Goal: Entertainment & Leisure: Consume media (video, audio)

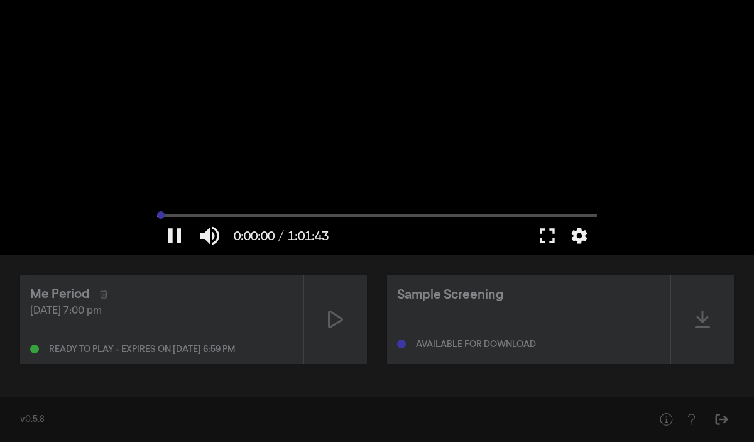
drag, startPoint x: 167, startPoint y: 215, endPoint x: 144, endPoint y: 216, distance: 23.3
click at [157, 216] on input "Seek" at bounding box center [377, 215] width 440 height 8
type input "0.083416"
click at [551, 240] on button "fullscreen" at bounding box center [547, 236] width 35 height 38
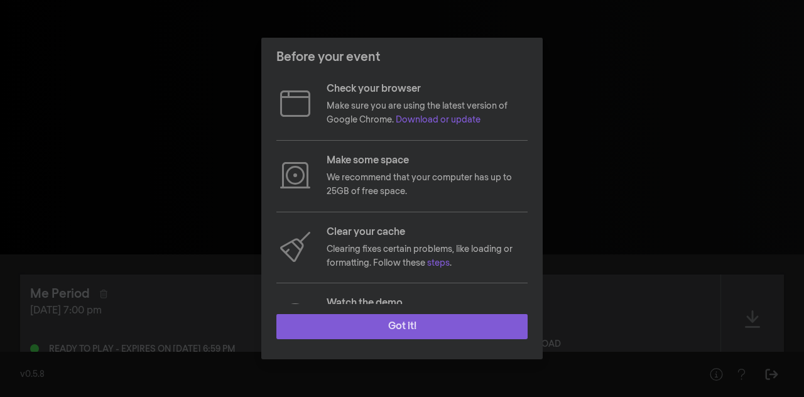
click at [414, 328] on button "Got it!" at bounding box center [402, 326] width 251 height 25
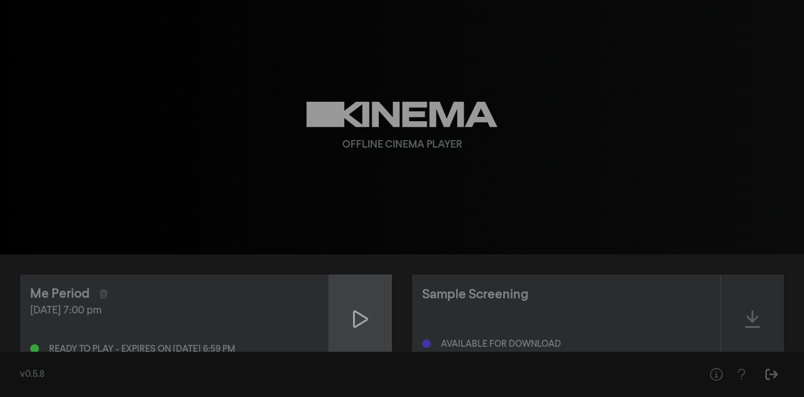
click at [366, 315] on icon at bounding box center [360, 319] width 15 height 20
click at [366, 315] on icon at bounding box center [360, 319] width 15 height 18
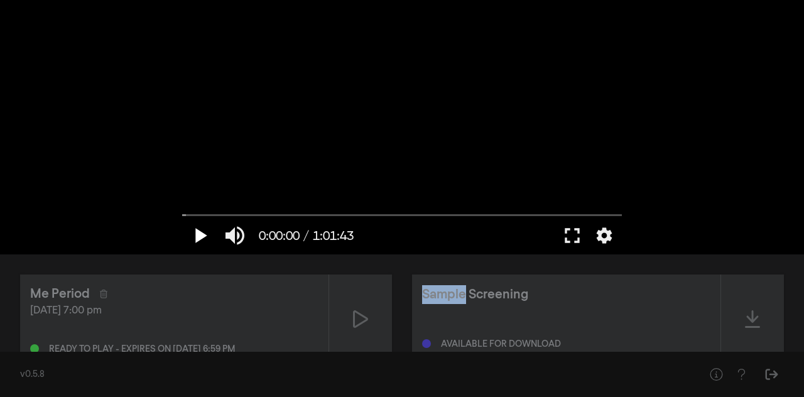
click at [203, 235] on button "play_arrow" at bounding box center [199, 236] width 35 height 38
click at [204, 233] on button "pause" at bounding box center [199, 236] width 35 height 38
type input "19.647991"
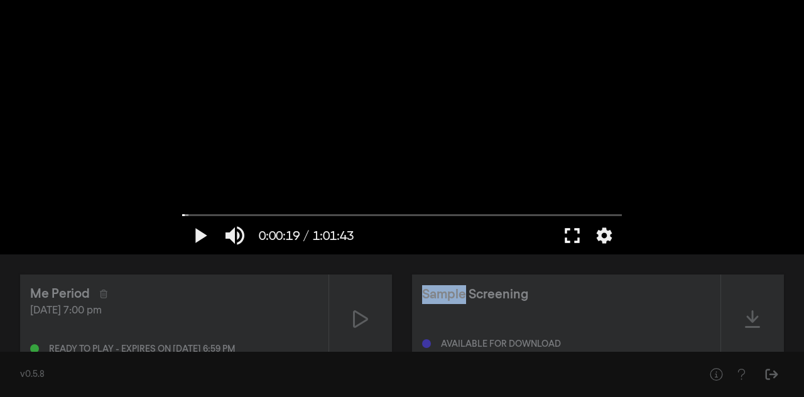
click at [576, 233] on button "fullscreen" at bounding box center [572, 236] width 35 height 38
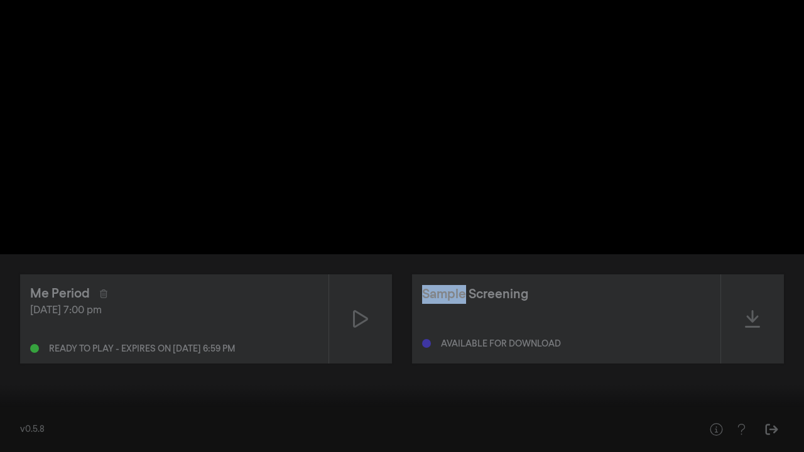
click at [30, 397] on button "play_arrow" at bounding box center [23, 434] width 35 height 38
click at [30, 397] on button "pause" at bounding box center [23, 434] width 35 height 38
click at [30, 397] on button "play_arrow" at bounding box center [23, 434] width 35 height 38
click at [30, 397] on button "pause" at bounding box center [23, 434] width 35 height 38
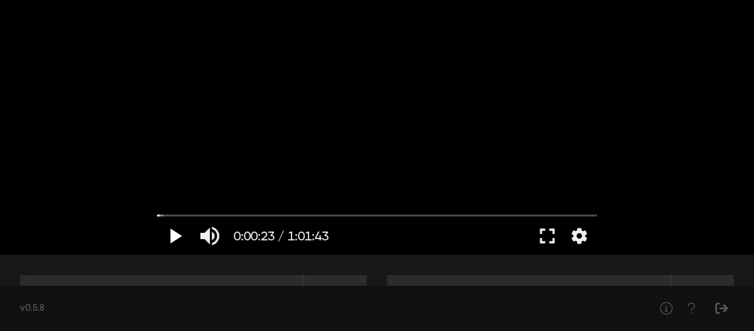
click at [180, 242] on button "play_arrow" at bounding box center [174, 236] width 35 height 38
click at [180, 242] on button "pause" at bounding box center [174, 236] width 35 height 38
click at [183, 236] on button "play_arrow" at bounding box center [174, 236] width 35 height 38
click at [183, 236] on button "pause" at bounding box center [174, 236] width 35 height 38
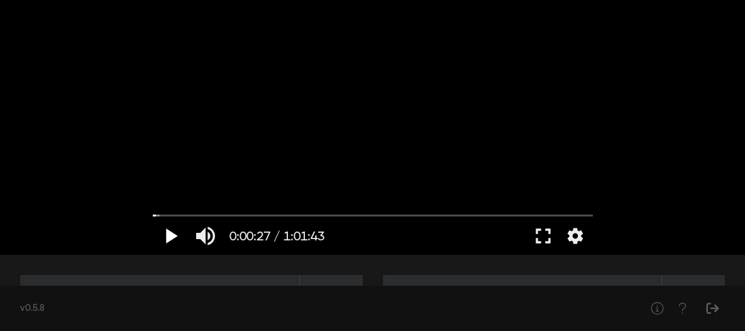
click at [184, 230] on button "play_arrow" at bounding box center [170, 236] width 35 height 38
click at [174, 234] on button "pause" at bounding box center [170, 236] width 35 height 38
click at [535, 235] on button "fullscreen" at bounding box center [542, 236] width 35 height 38
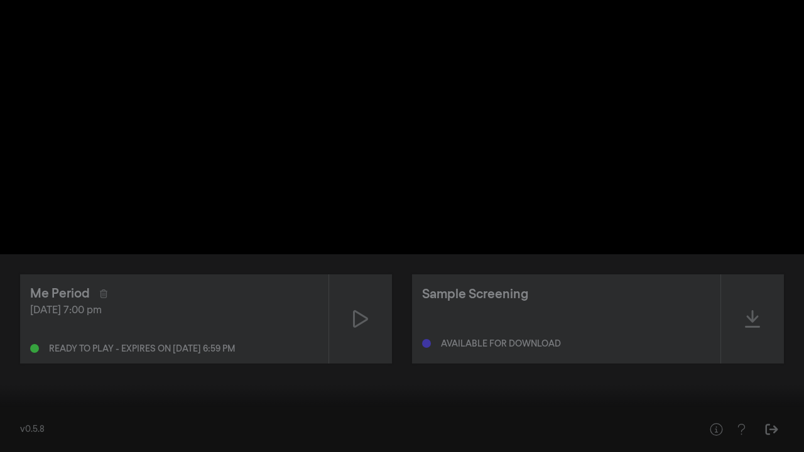
click at [6, 397] on input "Seek" at bounding box center [402, 413] width 792 height 8
click at [20, 397] on button "play_arrow" at bounding box center [23, 434] width 35 height 38
type input "26.421383"
click at [6, 397] on button "play_arrow" at bounding box center [23, 434] width 35 height 38
click at [22, 397] on button "pause" at bounding box center [23, 434] width 35 height 38
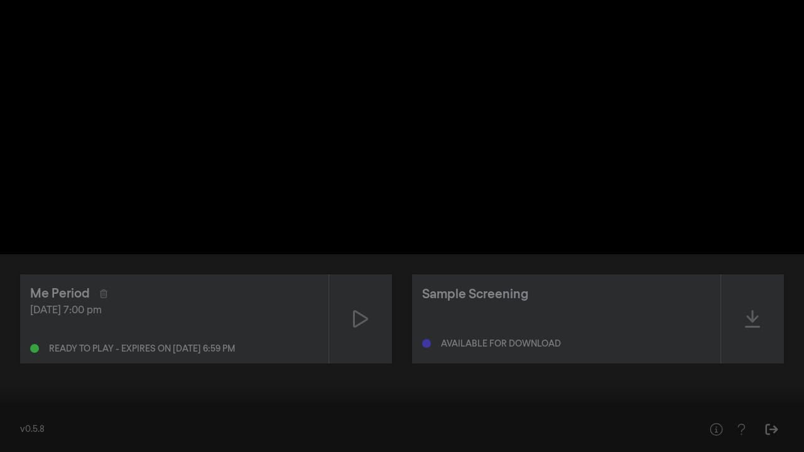
click at [748, 65] on div at bounding box center [402, 226] width 804 height 452
click at [25, 397] on button "pause" at bounding box center [23, 434] width 35 height 38
click at [781, 397] on button "settings" at bounding box center [780, 434] width 29 height 38
drag, startPoint x: 782, startPoint y: 435, endPoint x: 770, endPoint y: 433, distance: 12.7
click at [782, 397] on button "settings" at bounding box center [780, 434] width 29 height 38
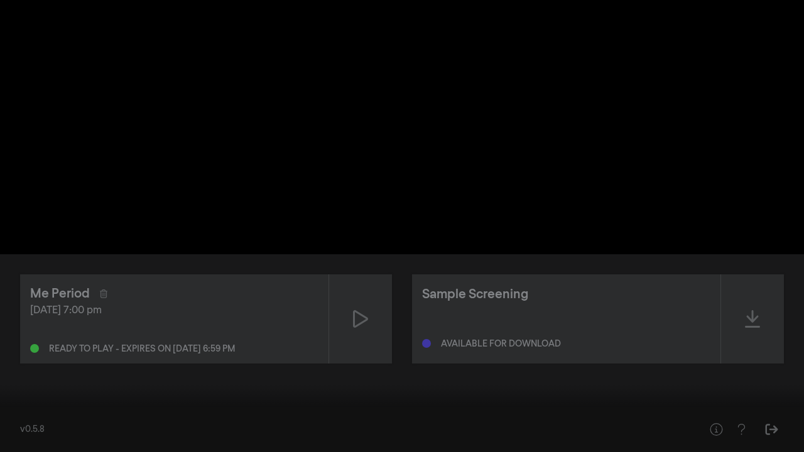
click at [753, 397] on button "fullscreen_exit" at bounding box center [748, 434] width 35 height 38
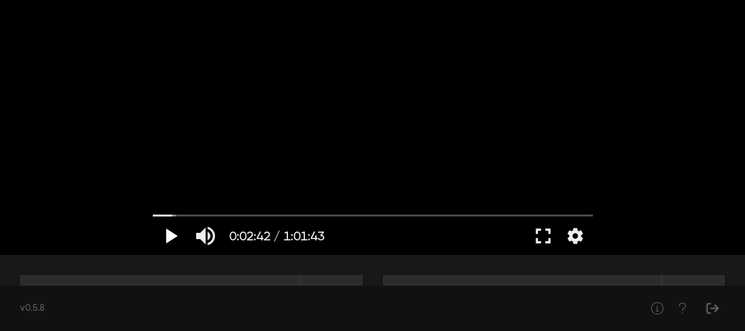
click at [174, 239] on button "play_arrow" at bounding box center [170, 236] width 35 height 38
click at [168, 234] on button "pause" at bounding box center [170, 236] width 35 height 38
click at [167, 237] on button "play_arrow" at bounding box center [170, 236] width 35 height 38
click at [170, 234] on button "pause" at bounding box center [170, 236] width 35 height 38
drag, startPoint x: 178, startPoint y: 214, endPoint x: 151, endPoint y: 215, distance: 27.0
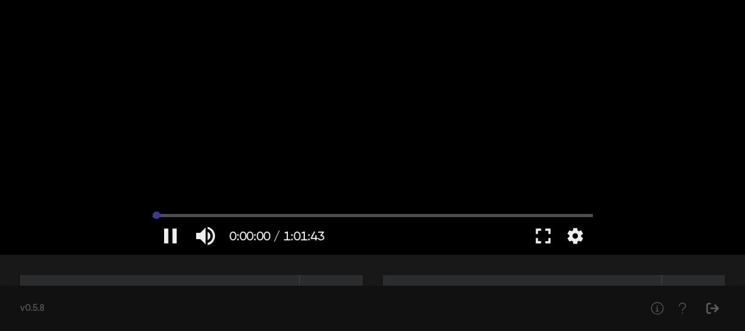
click at [153, 215] on input "Seek" at bounding box center [373, 215] width 440 height 8
click at [173, 236] on button "play_arrow" at bounding box center [170, 236] width 35 height 38
click at [539, 242] on button "fullscreen" at bounding box center [542, 236] width 35 height 38
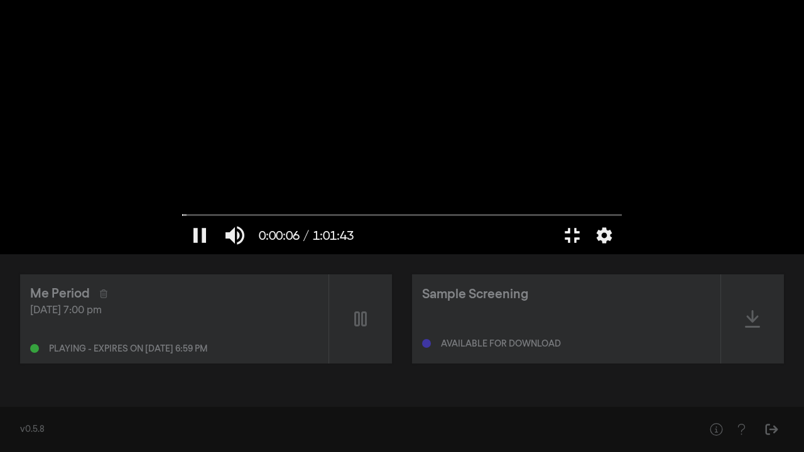
type input "6.266849"
